Goal: Check status

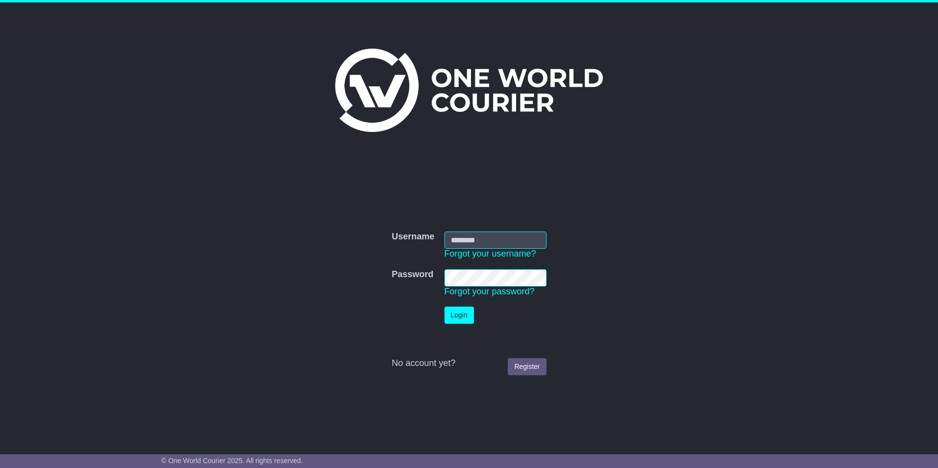
type input "**********"
click at [460, 313] on button "Login" at bounding box center [458, 315] width 29 height 17
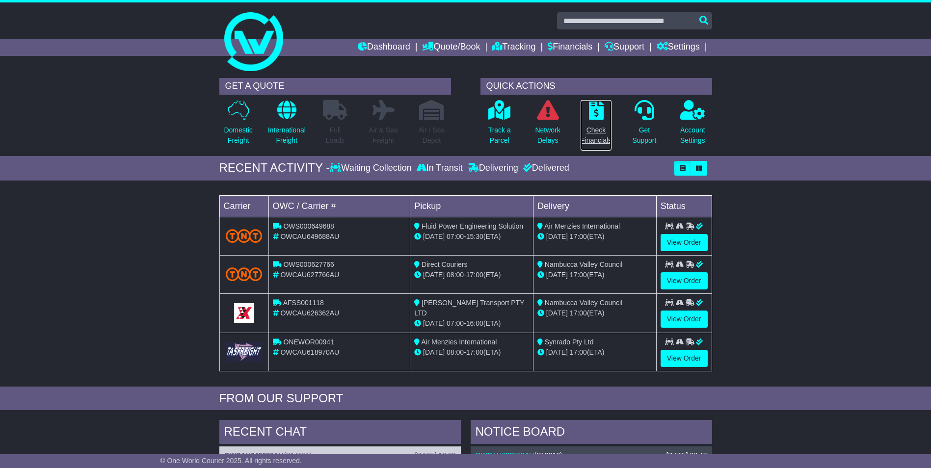
click at [592, 130] on p "Check Financials" at bounding box center [595, 135] width 31 height 21
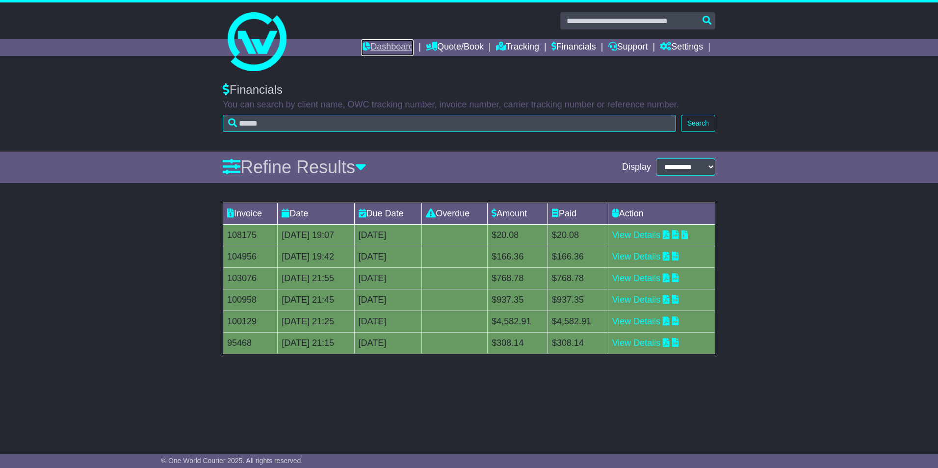
click at [394, 50] on link "Dashboard" at bounding box center [387, 47] width 52 height 17
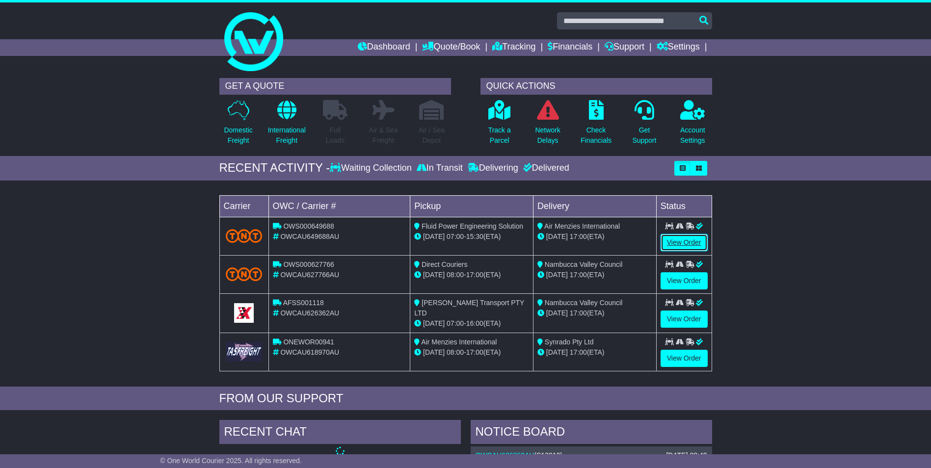
click at [673, 245] on link "View Order" at bounding box center [683, 242] width 47 height 17
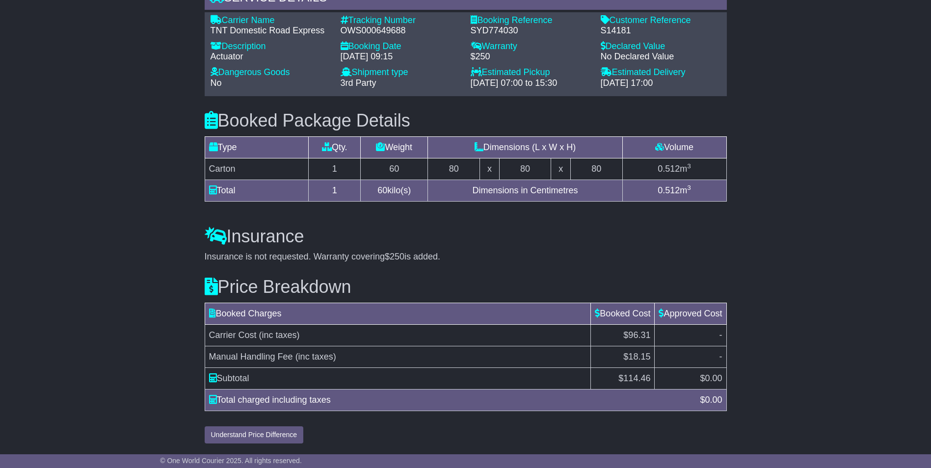
scroll to position [783, 0]
